Goal: Task Accomplishment & Management: Use online tool/utility

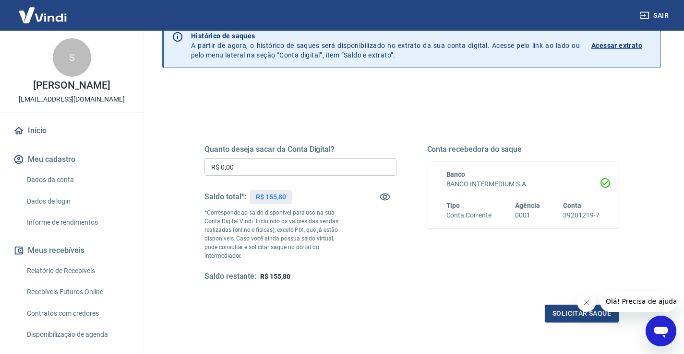
scroll to position [96, 0]
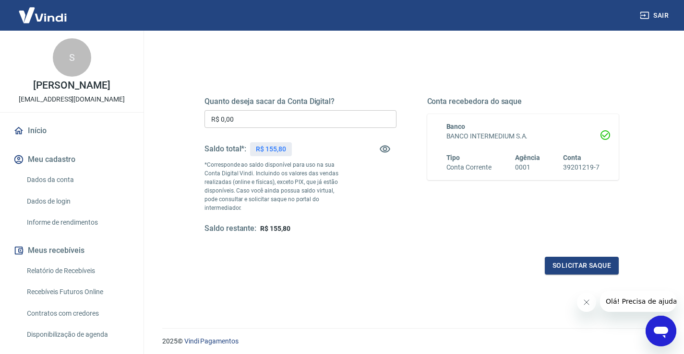
click at [268, 120] on input "R$ 0,00" at bounding box center [300, 119] width 192 height 18
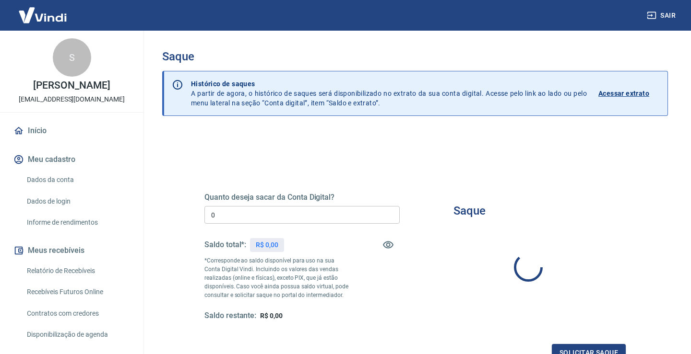
type input "R$ 0,00"
